Goal: Find contact information: Find contact information

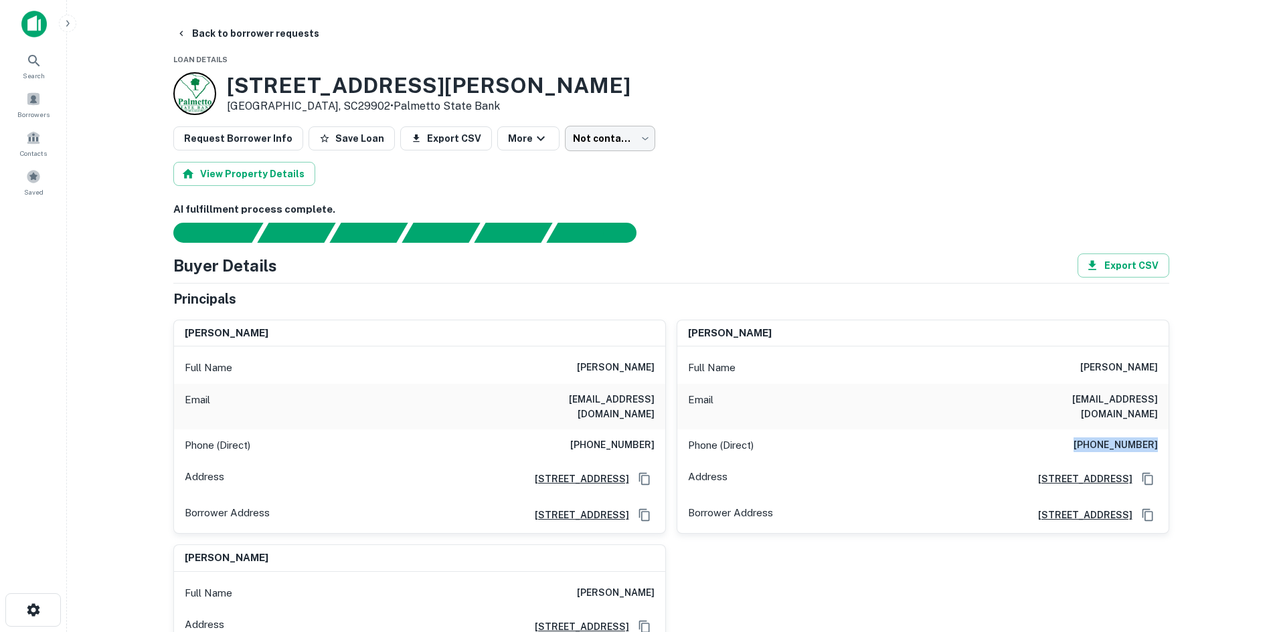
click at [598, 131] on body "Search Borrowers Contacts Saved Back to borrower requests Loan Details [STREET_…" at bounding box center [637, 316] width 1275 height 632
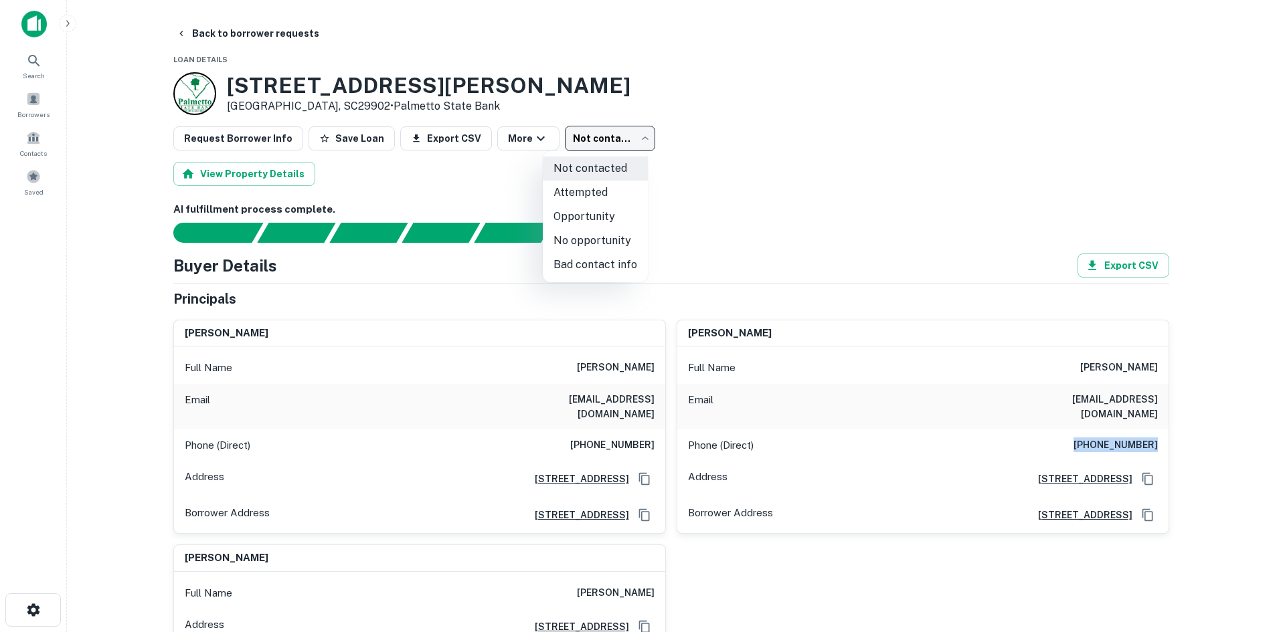
click at [599, 188] on li "Attempted" at bounding box center [595, 193] width 105 height 24
type input "*********"
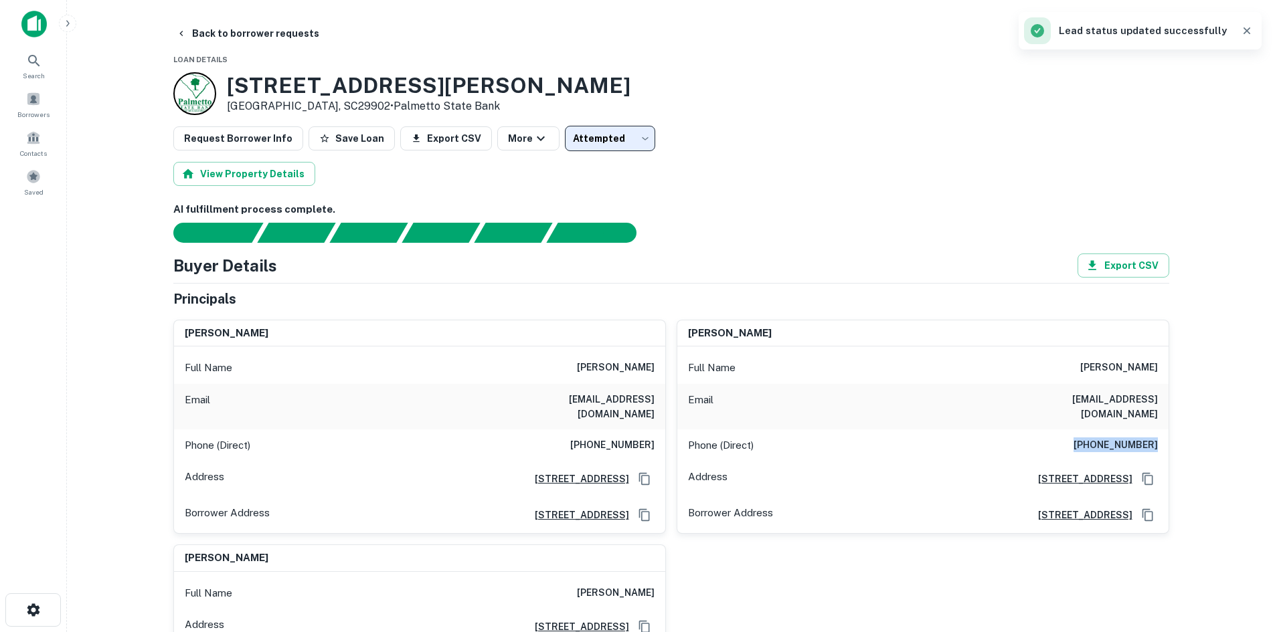
click at [242, 42] on button "Back to borrower requests" at bounding box center [248, 33] width 154 height 24
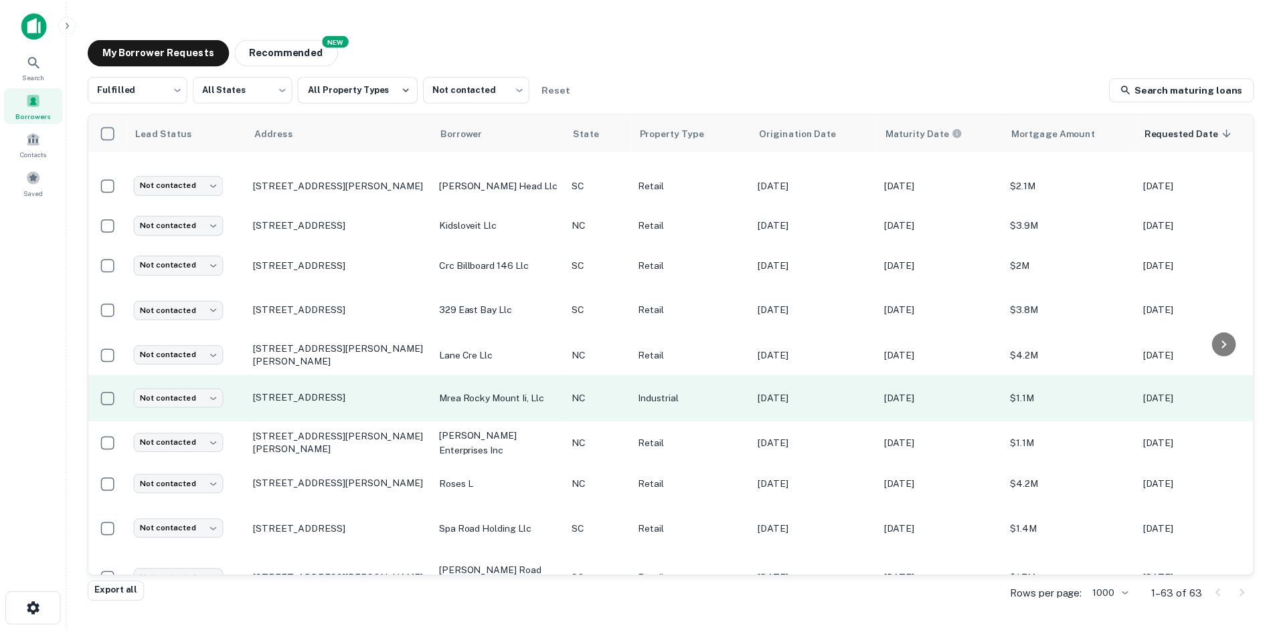
scroll to position [1123, 0]
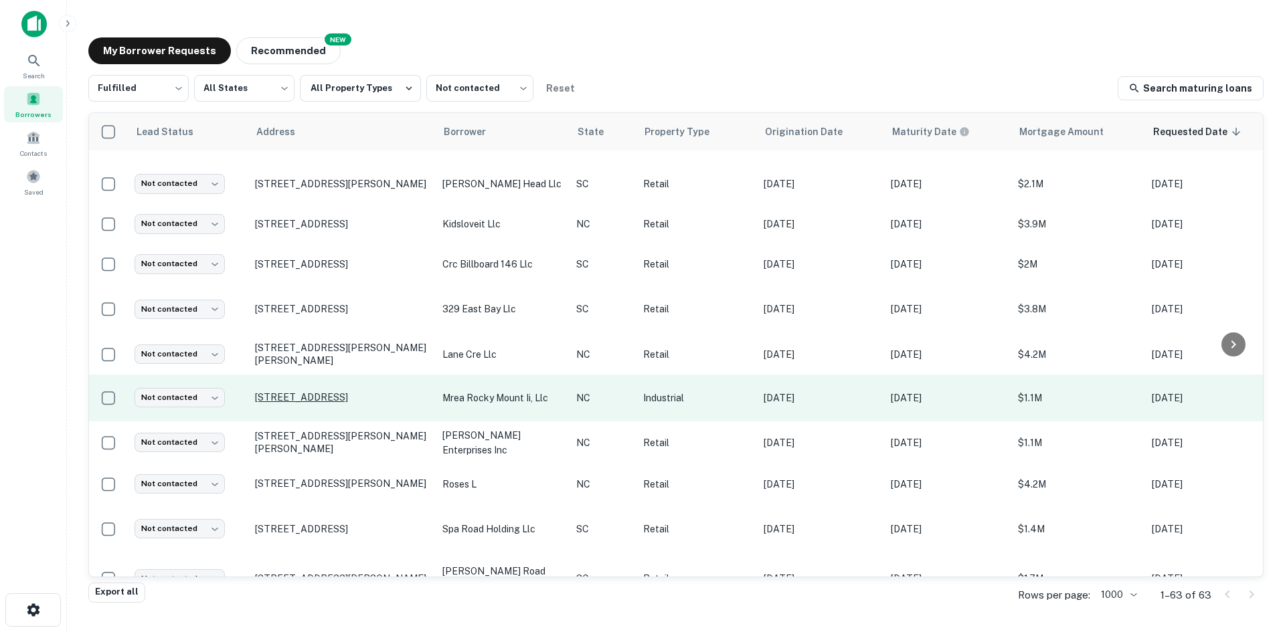
click at [331, 392] on p "[STREET_ADDRESS]" at bounding box center [342, 398] width 174 height 12
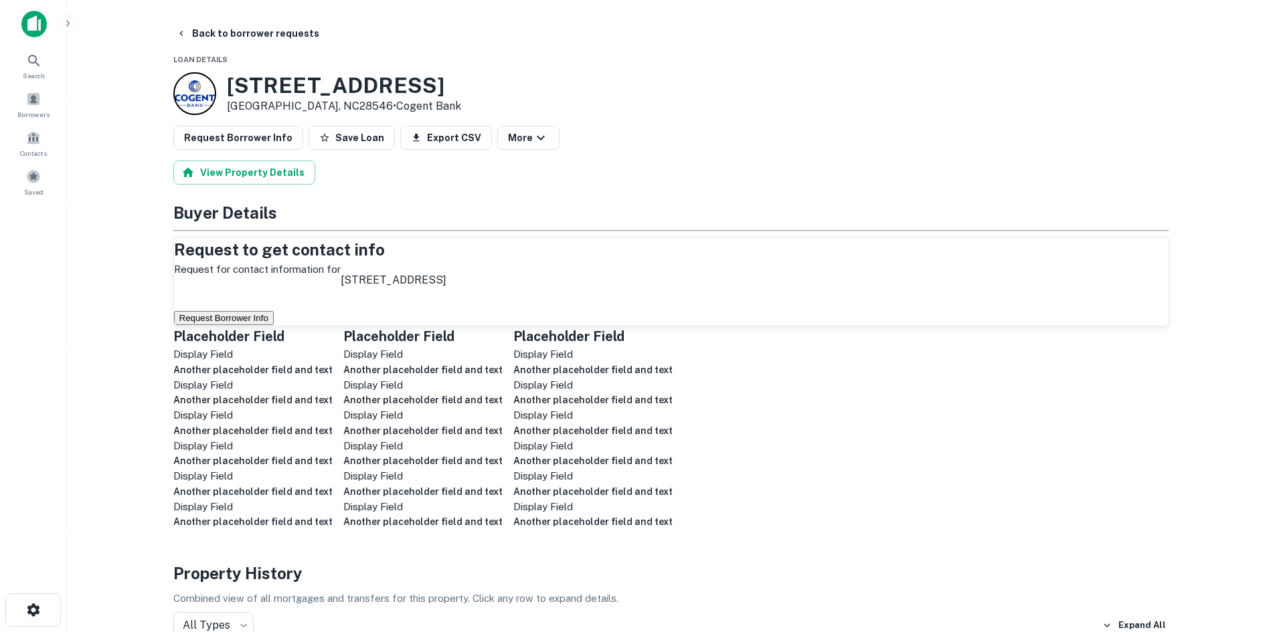
click at [274, 325] on button "Request Borrower Info" at bounding box center [224, 318] width 100 height 14
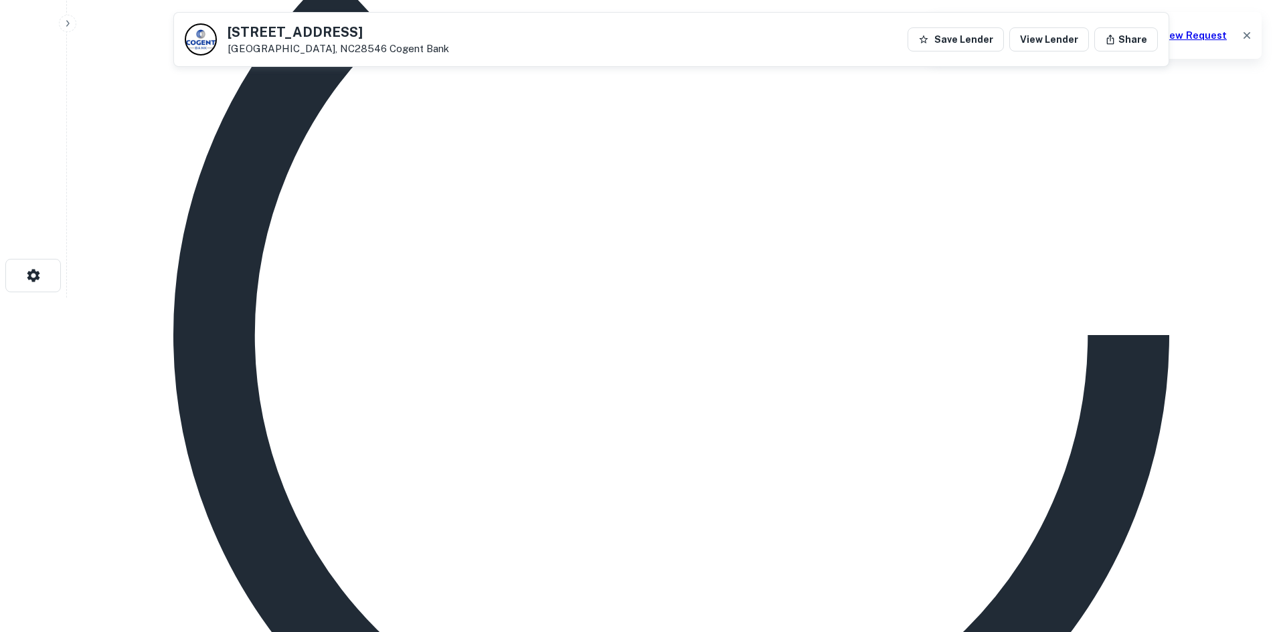
scroll to position [402, 0]
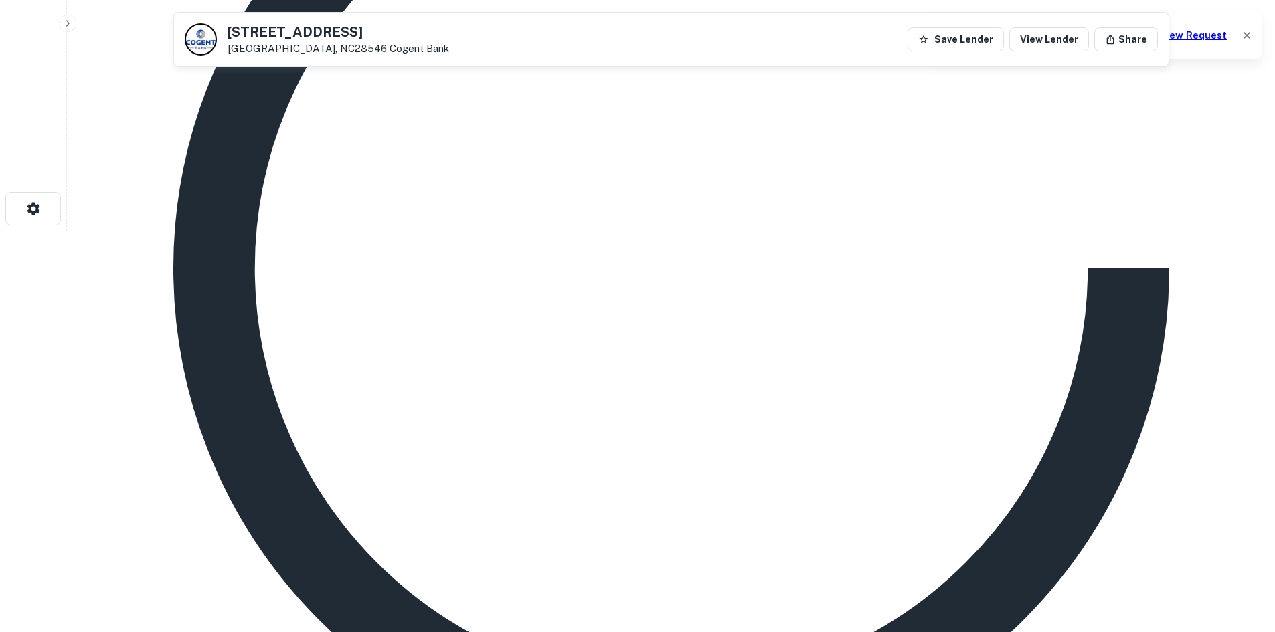
drag, startPoint x: 1148, startPoint y: 534, endPoint x: 968, endPoint y: 386, distance: 232.5
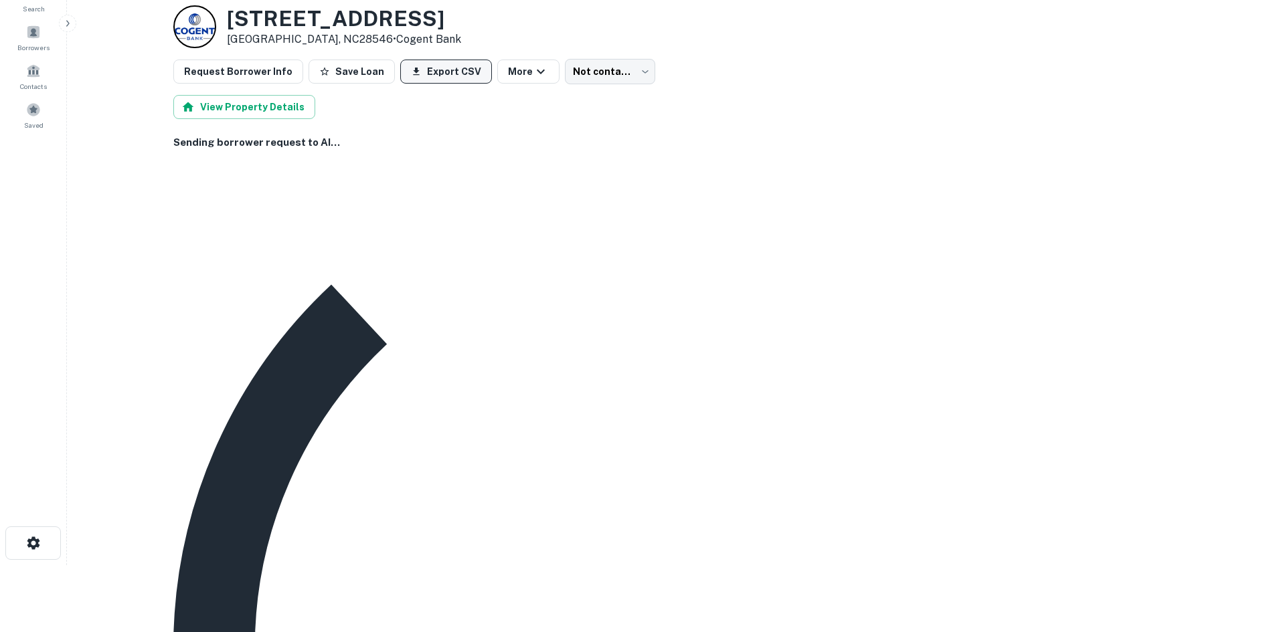
scroll to position [0, 0]
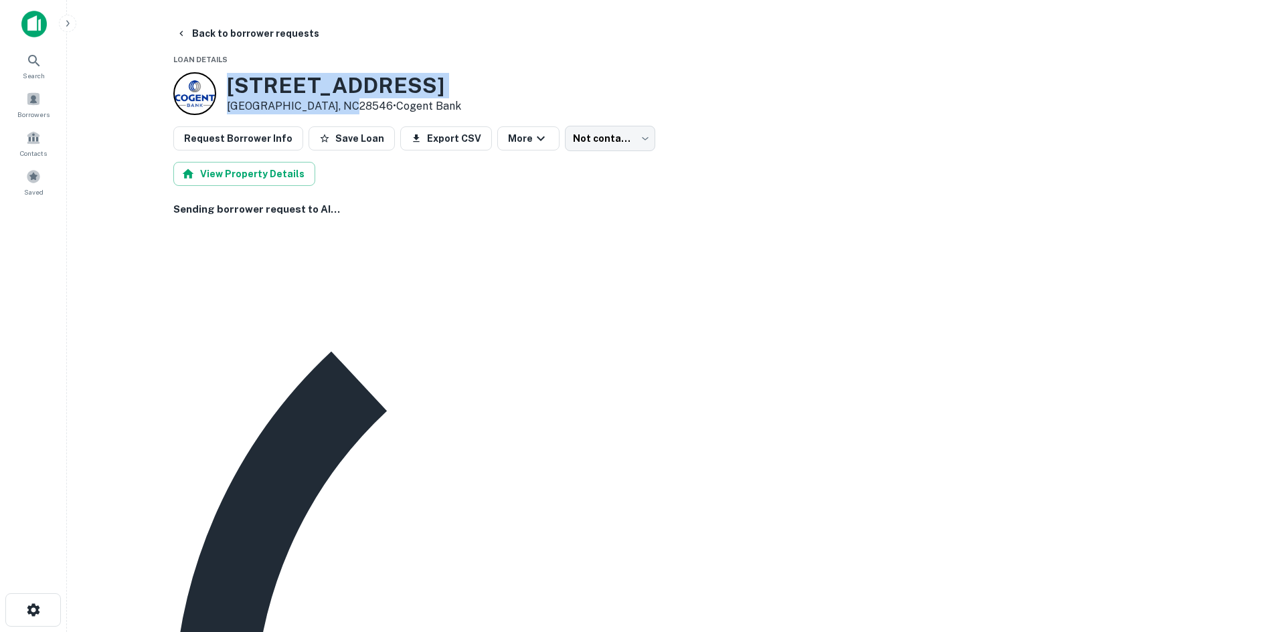
drag, startPoint x: 220, startPoint y: 76, endPoint x: 340, endPoint y: 106, distance: 124.2
click at [340, 106] on div "[STREET_ADDRESS] • Cogent Bank" at bounding box center [317, 93] width 288 height 43
copy div "[STREET_ADDRESS]"
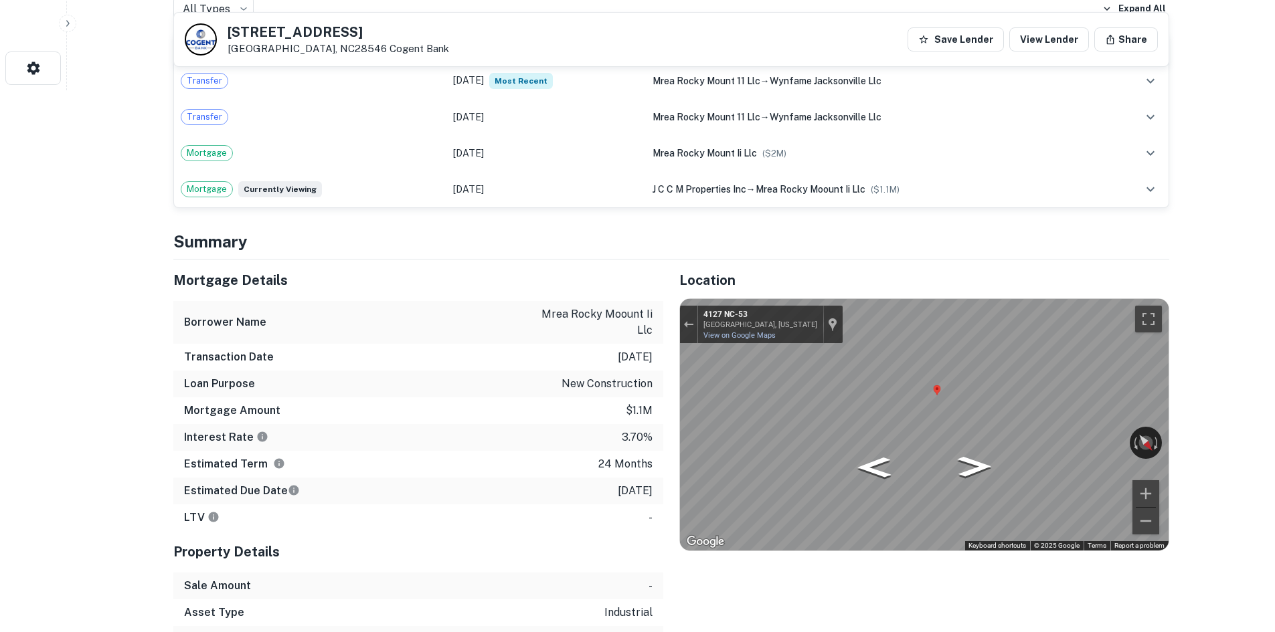
scroll to position [535, 0]
